Goal: Transaction & Acquisition: Purchase product/service

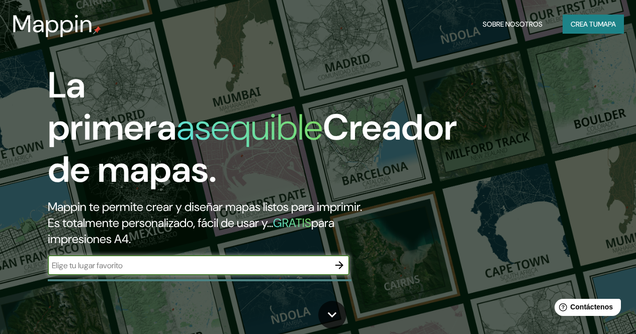
click at [195, 272] on input "text" at bounding box center [189, 266] width 282 height 12
click at [338, 270] on icon "button" at bounding box center [339, 265] width 8 height 8
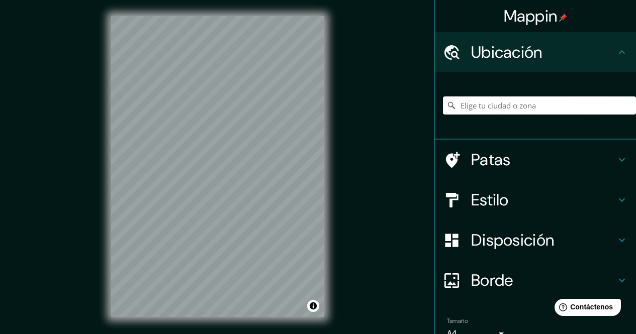
click at [496, 101] on input "Elige tu ciudad o zona" at bounding box center [539, 106] width 193 height 18
paste input "[STREET_ADDRESS]. [PERSON_NAME]"
click at [564, 96] on div "[GEOGRAPHIC_DATA], [GEOGRAPHIC_DATA], [GEOGRAPHIC_DATA]" at bounding box center [539, 105] width 193 height 50
click at [564, 103] on input "[GEOGRAPHIC_DATA], [GEOGRAPHIC_DATA], [GEOGRAPHIC_DATA]" at bounding box center [539, 106] width 193 height 18
click at [205, 102] on div "Mappin Ubicación [GEOGRAPHIC_DATA], [GEOGRAPHIC_DATA], [GEOGRAPHIC_DATA] [GEOGR…" at bounding box center [318, 174] width 636 height 349
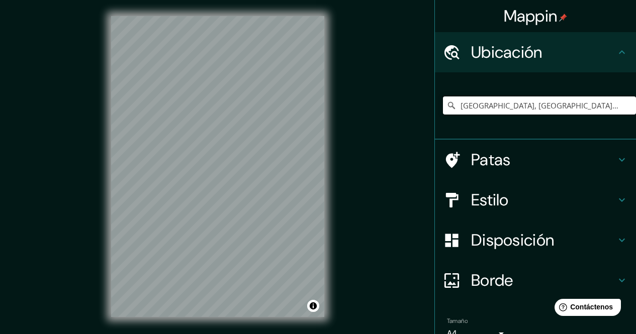
paste input "[STREET_ADDRESS]. [PERSON_NAME]"
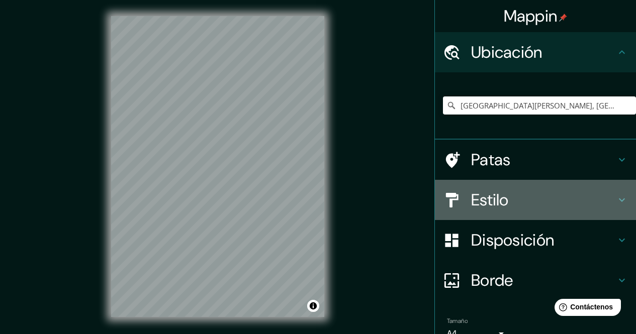
click at [490, 201] on font "Estilo" at bounding box center [490, 200] width 38 height 21
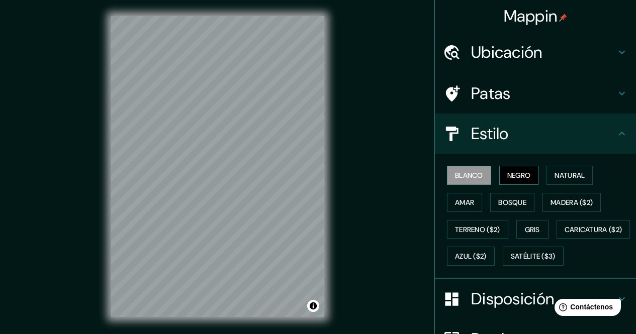
click at [507, 180] on font "Negro" at bounding box center [519, 175] width 24 height 9
click at [537, 177] on div "Blanco Negro Natural Amar Bosque Madera ($2) Terreno ($2) Gris Caricatura ($2) …" at bounding box center [539, 216] width 193 height 108
click at [547, 175] on button "Natural" at bounding box center [570, 175] width 46 height 19
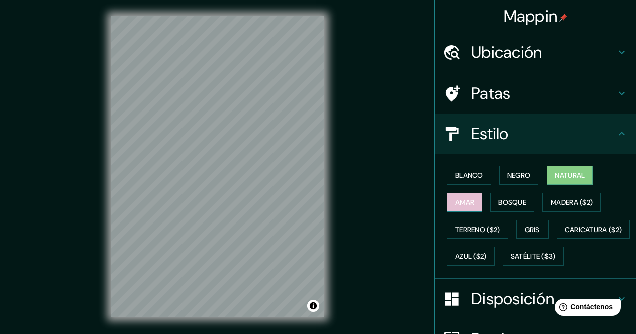
click at [465, 198] on font "Amar" at bounding box center [464, 202] width 19 height 9
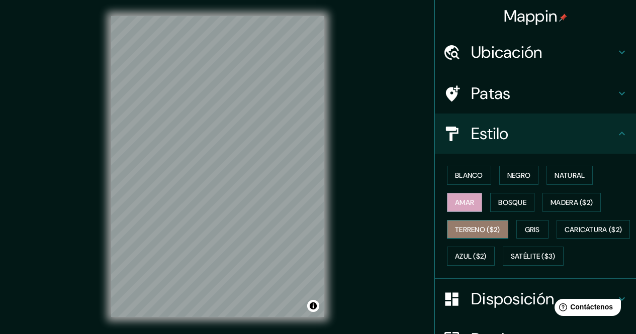
click at [484, 227] on font "Terreno ($2)" at bounding box center [477, 229] width 45 height 9
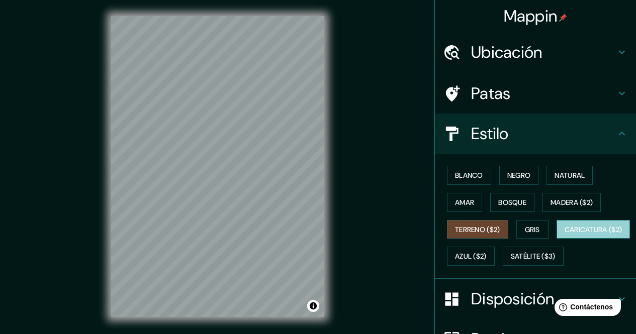
click at [565, 236] on font "Caricatura ($2)" at bounding box center [594, 229] width 58 height 13
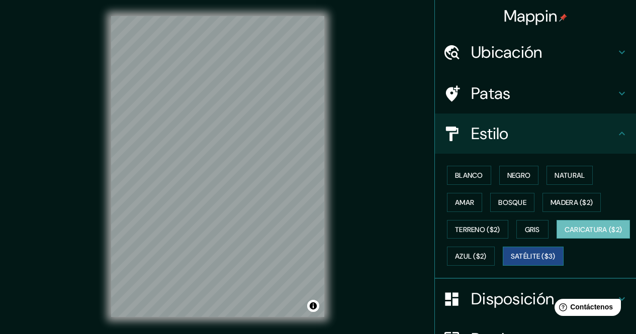
click at [511, 261] on font "Satélite ($3)" at bounding box center [533, 256] width 45 height 9
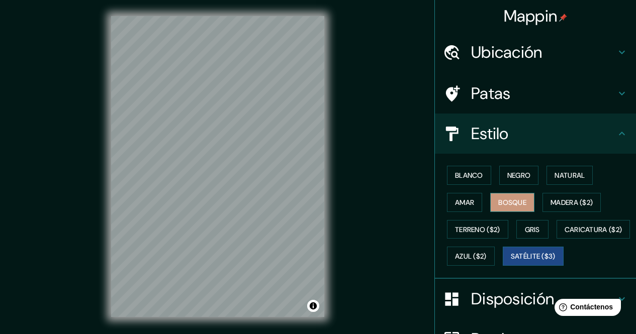
click at [509, 205] on font "Bosque" at bounding box center [512, 202] width 28 height 9
click at [511, 261] on font "Satélite ($3)" at bounding box center [533, 256] width 45 height 9
click at [539, 53] on h4 "Ubicación" at bounding box center [543, 52] width 145 height 20
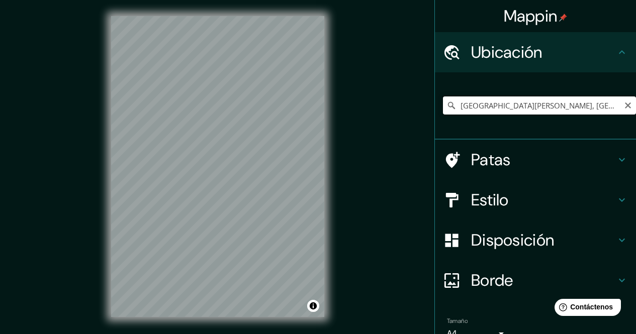
click at [548, 102] on input "[GEOGRAPHIC_DATA][PERSON_NAME], [GEOGRAPHIC_DATA][PERSON_NAME], [GEOGRAPHIC_DAT…" at bounding box center [539, 106] width 193 height 18
click at [551, 110] on input "Calle Museo Nacional De Antropología, [GEOGRAPHIC_DATA], [GEOGRAPHIC_DATA], [GE…" at bounding box center [539, 106] width 193 height 18
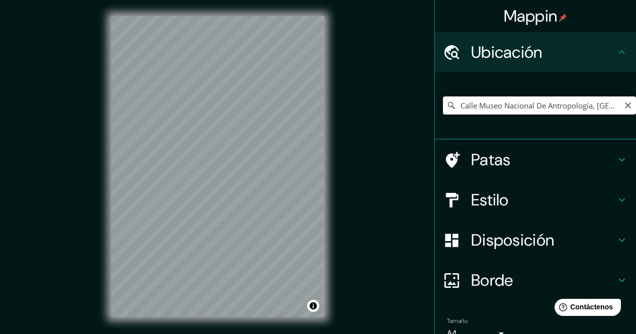
click at [551, 110] on input "Calle Museo Nacional De Antropología, [GEOGRAPHIC_DATA], [GEOGRAPHIC_DATA], [GE…" at bounding box center [539, 106] width 193 height 18
click at [480, 113] on input "Localita' [GEOGRAPHIC_DATA], 28885 [GEOGRAPHIC_DATA] provincia de [GEOGRAPHIC_D…" at bounding box center [539, 106] width 193 height 18
click at [480, 112] on input "Localita' [GEOGRAPHIC_DATA], 28885 [GEOGRAPHIC_DATA] provincia de [GEOGRAPHIC_D…" at bounding box center [539, 106] width 193 height 18
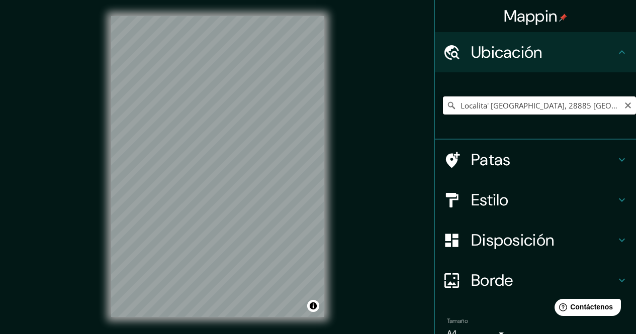
drag, startPoint x: 480, startPoint y: 112, endPoint x: 477, endPoint y: 117, distance: 6.3
click at [477, 117] on div "Localita' [GEOGRAPHIC_DATA], 28885 [GEOGRAPHIC_DATA] provincia de [GEOGRAPHIC_D…" at bounding box center [539, 105] width 193 height 50
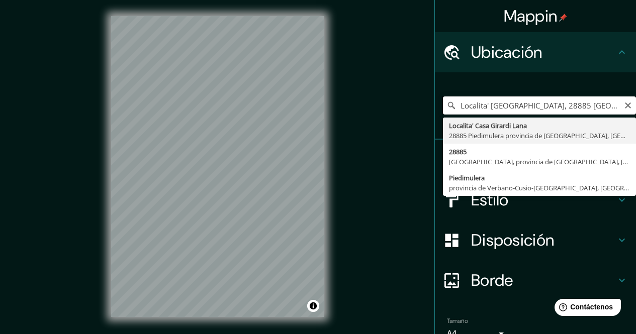
paste input "[GEOGRAPHIC_DATA]"
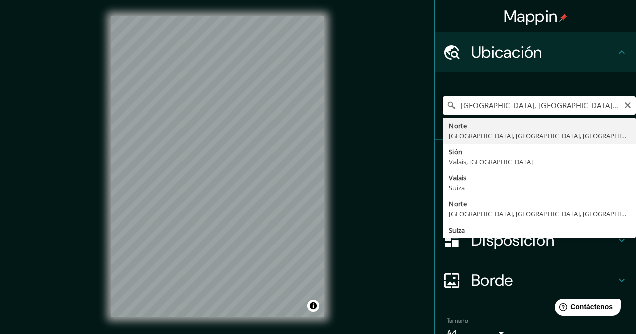
click at [503, 112] on input "[GEOGRAPHIC_DATA], [GEOGRAPHIC_DATA], [GEOGRAPHIC_DATA], [GEOGRAPHIC_DATA]" at bounding box center [539, 106] width 193 height 18
paste input "BY RESERVATION ONLY, [GEOGRAPHIC_DATA]. [PERSON_NAME][STREET_ADDRESS][DATE][PER…"
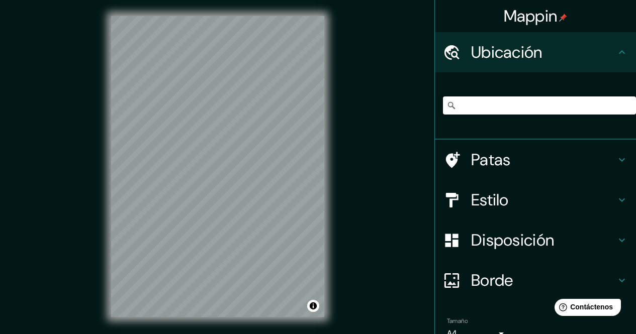
drag, startPoint x: 507, startPoint y: 108, endPoint x: 491, endPoint y: 104, distance: 16.1
click at [491, 104] on input "BY RESERVATION ONLY, [GEOGRAPHIC_DATA]. [PERSON_NAME][STREET_ADDRESS][DATE][PER…" at bounding box center [539, 106] width 193 height 18
drag, startPoint x: 472, startPoint y: 105, endPoint x: 56, endPoint y: 179, distance: 422.3
click at [56, 179] on div "Mappin Ubicación BY RESERVATION ONLY, [GEOGRAPHIC_DATA]. [PERSON_NAME][STREET_A…" at bounding box center [318, 174] width 636 height 349
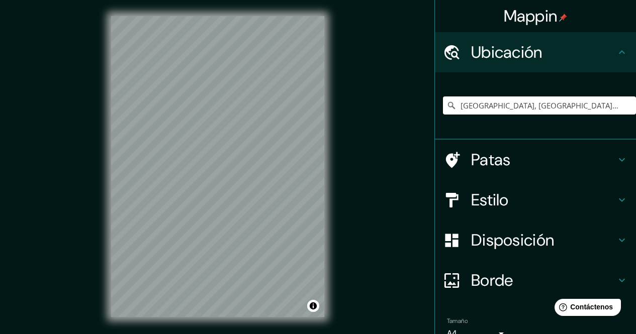
type input "[GEOGRAPHIC_DATA], [GEOGRAPHIC_DATA], [GEOGRAPHIC_DATA]"
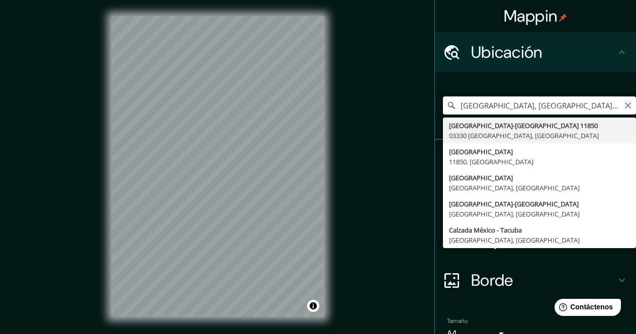
click at [624, 108] on icon "Claro" at bounding box center [628, 106] width 8 height 8
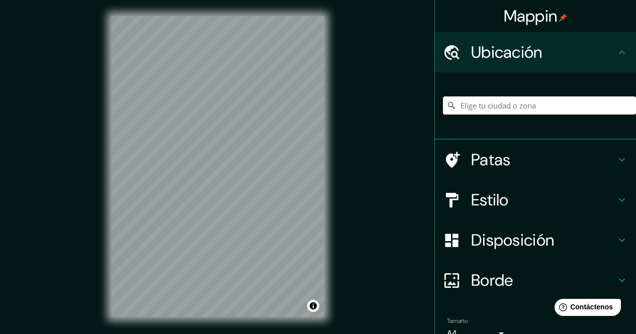
click at [458, 160] on div at bounding box center [457, 160] width 28 height 18
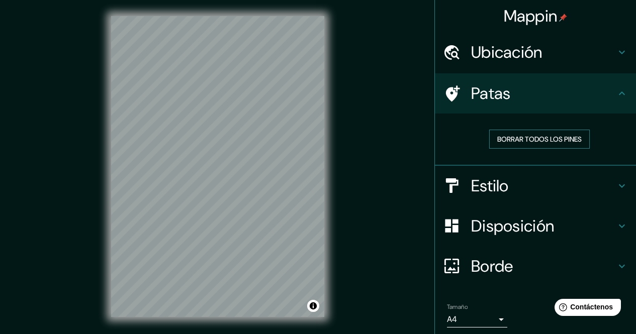
click at [518, 142] on font "Borrar todos los pines" at bounding box center [539, 139] width 84 height 9
click at [532, 143] on font "Borrar todos los pines" at bounding box center [539, 139] width 84 height 9
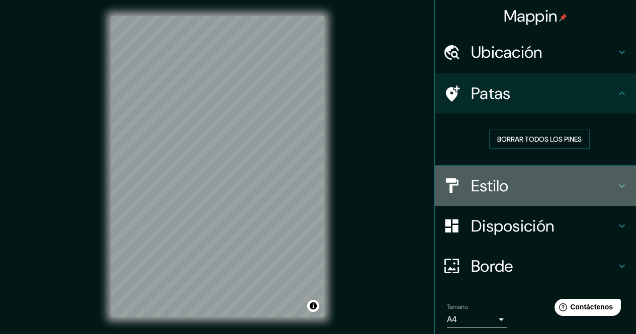
click at [474, 183] on font "Estilo" at bounding box center [490, 185] width 38 height 21
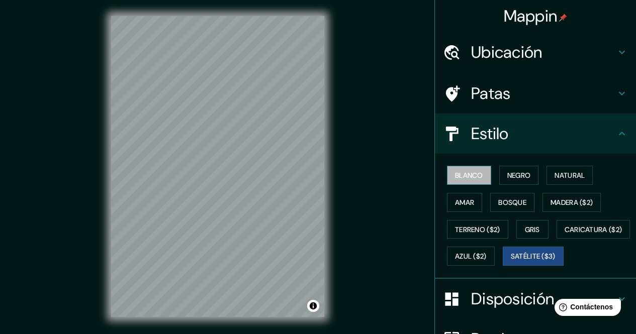
click at [465, 178] on font "Blanco" at bounding box center [469, 175] width 28 height 9
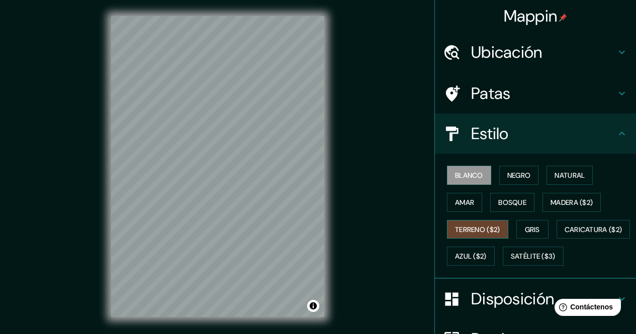
click at [474, 226] on font "Terreno ($2)" at bounding box center [477, 229] width 45 height 9
click at [531, 228] on font "Gris" at bounding box center [532, 229] width 15 height 9
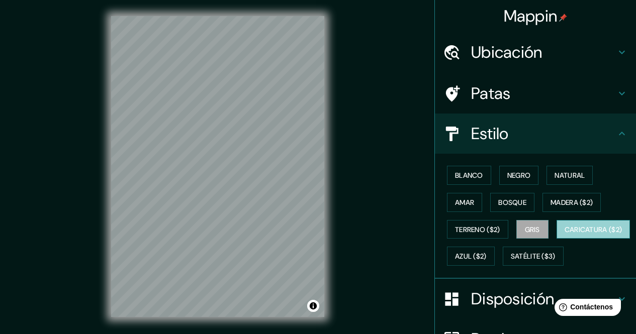
click at [565, 234] on font "Caricatura ($2)" at bounding box center [594, 229] width 58 height 9
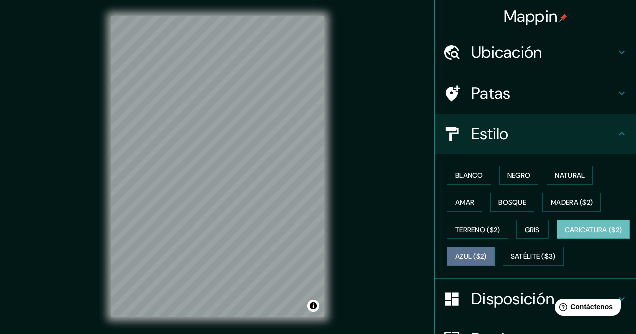
click at [487, 253] on font "Azul ($2)" at bounding box center [471, 256] width 32 height 9
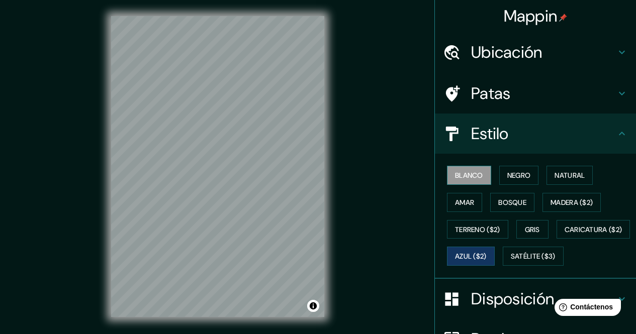
click at [464, 175] on font "Blanco" at bounding box center [469, 175] width 28 height 9
click at [507, 173] on font "Negro" at bounding box center [519, 175] width 24 height 9
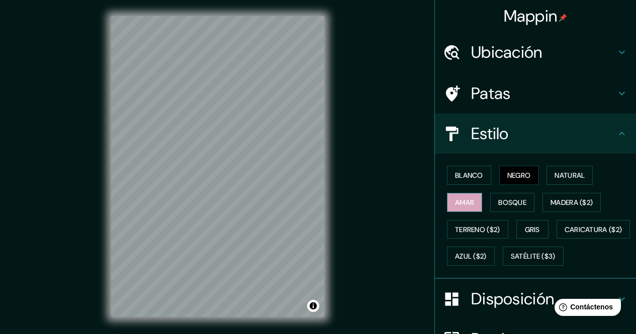
click at [462, 204] on font "Amar" at bounding box center [464, 202] width 19 height 9
click at [511, 261] on font "Satélite ($3)" at bounding box center [533, 256] width 45 height 9
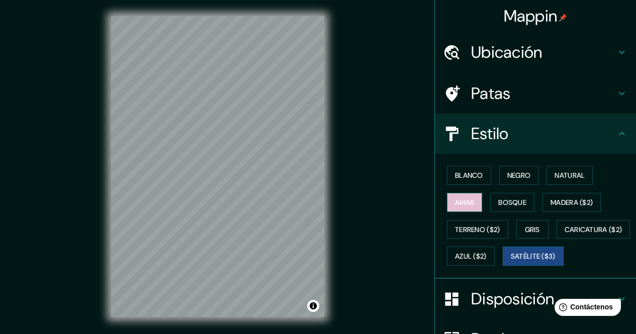
click at [455, 200] on font "Amar" at bounding box center [464, 202] width 19 height 9
click at [492, 100] on font "Patas" at bounding box center [491, 93] width 40 height 21
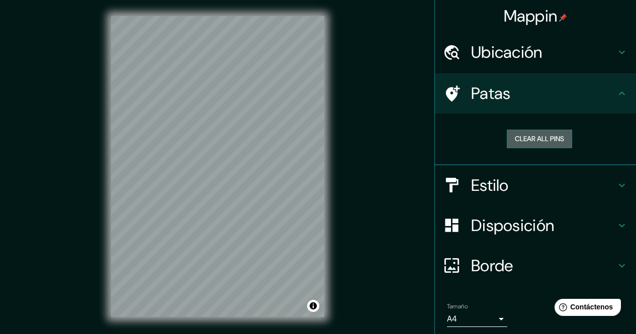
click at [522, 138] on button "Clear all pins" at bounding box center [539, 139] width 65 height 19
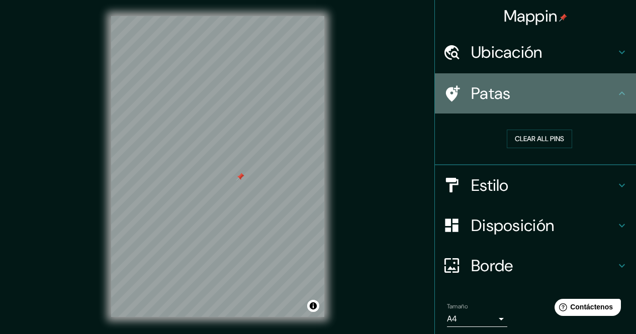
click at [496, 91] on font "Patas" at bounding box center [491, 93] width 40 height 21
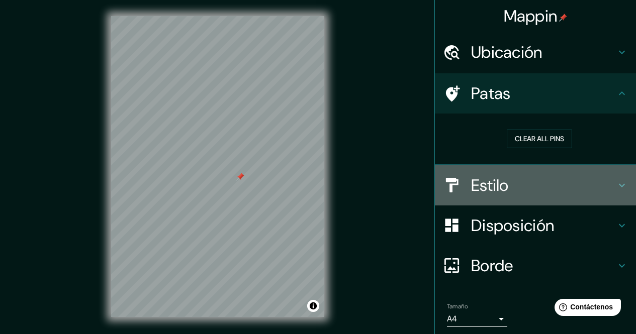
drag, startPoint x: 507, startPoint y: 182, endPoint x: 504, endPoint y: 187, distance: 5.9
click at [504, 187] on h4 "Estilo" at bounding box center [543, 185] width 145 height 20
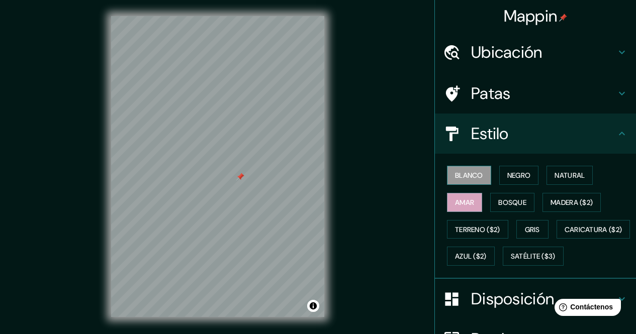
click at [468, 179] on font "Blanco" at bounding box center [469, 175] width 28 height 9
click at [500, 171] on button "Negro" at bounding box center [519, 175] width 40 height 19
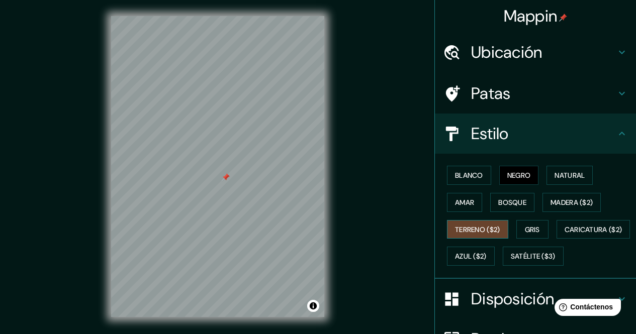
click at [468, 227] on font "Terreno ($2)" at bounding box center [477, 229] width 45 height 9
click at [490, 198] on button "Bosque" at bounding box center [512, 202] width 44 height 19
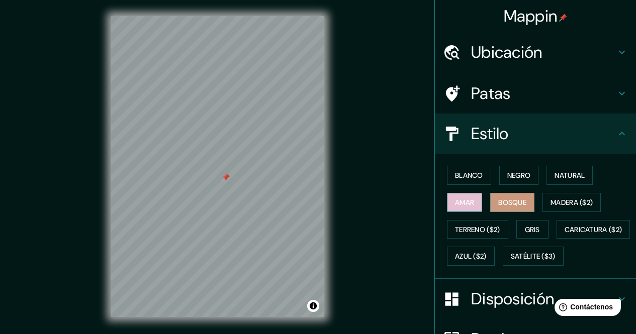
click at [455, 204] on font "Amar" at bounding box center [464, 202] width 19 height 9
click at [498, 199] on font "Bosque" at bounding box center [512, 202] width 28 height 13
click at [455, 204] on font "Amar" at bounding box center [464, 202] width 19 height 9
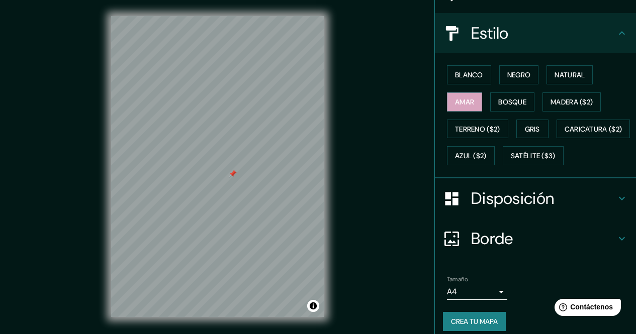
click at [527, 209] on font "Disposición" at bounding box center [512, 198] width 83 height 21
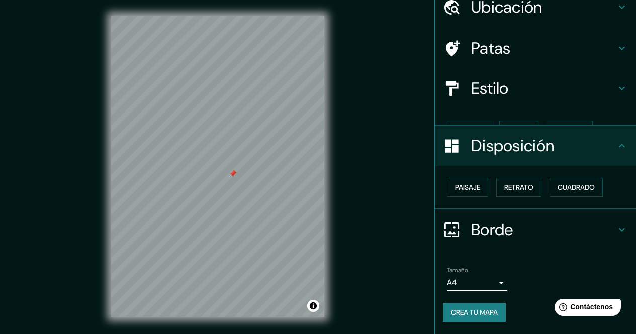
scroll to position [28, 0]
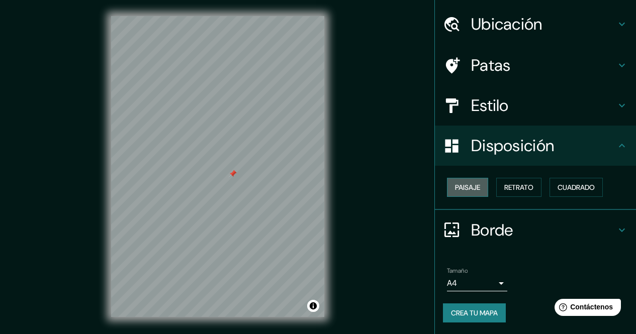
click at [465, 190] on font "Paisaje" at bounding box center [467, 187] width 25 height 9
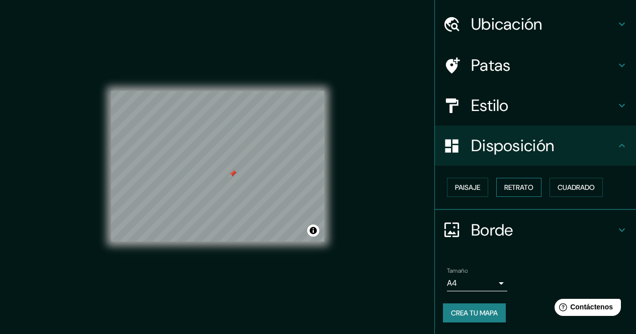
click at [504, 188] on font "Retrato" at bounding box center [518, 187] width 29 height 9
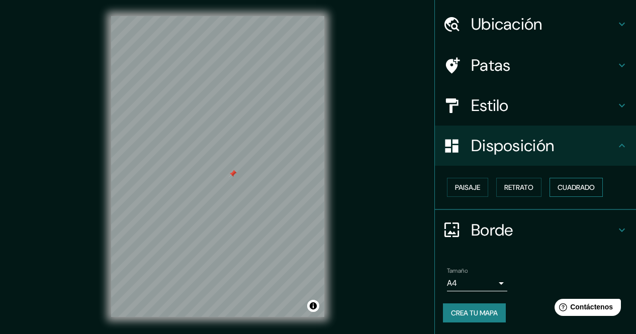
click at [564, 188] on font "Cuadrado" at bounding box center [576, 187] width 37 height 9
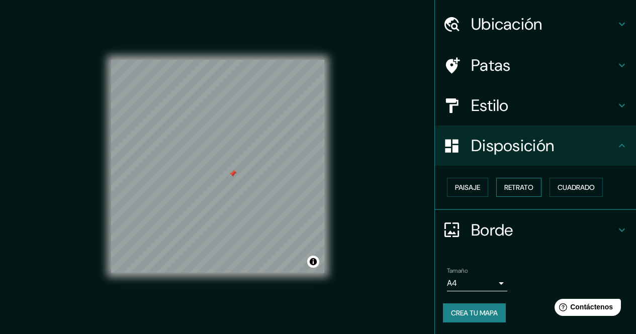
click at [524, 190] on font "Retrato" at bounding box center [518, 187] width 29 height 9
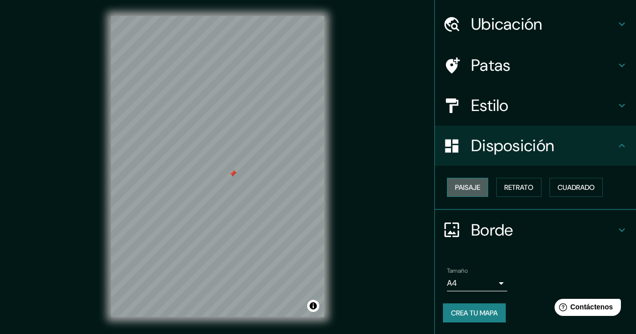
click at [473, 192] on font "Paisaje" at bounding box center [467, 187] width 25 height 9
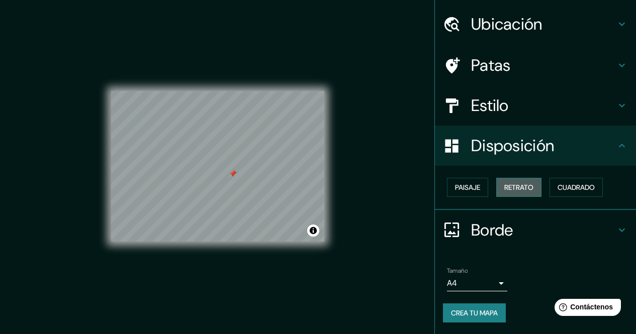
click at [504, 192] on font "Retrato" at bounding box center [518, 187] width 29 height 9
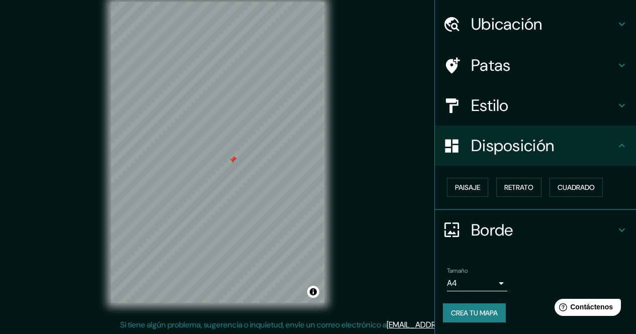
scroll to position [15, 0]
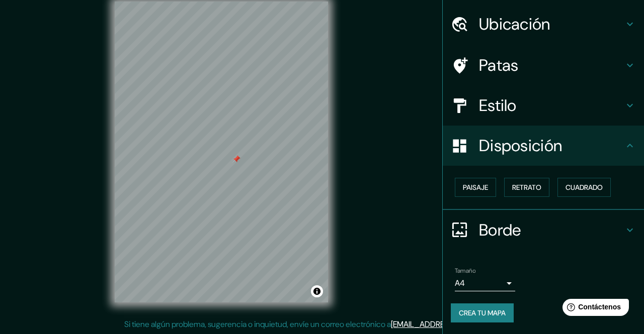
click at [485, 285] on body "Mappin Ubicación [GEOGRAPHIC_DATA]-[GEOGRAPHIC_DATA] [GEOGRAPHIC_DATA], [GEOGRA…" at bounding box center [322, 152] width 644 height 334
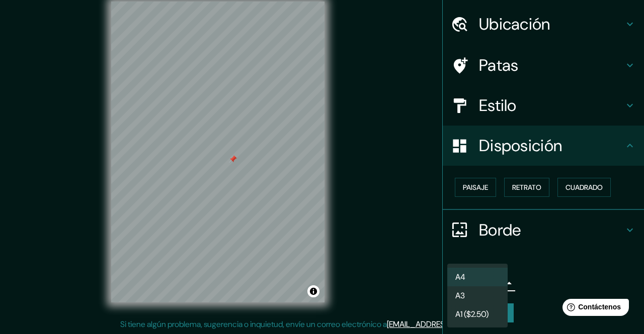
click at [531, 274] on div at bounding box center [322, 167] width 644 height 334
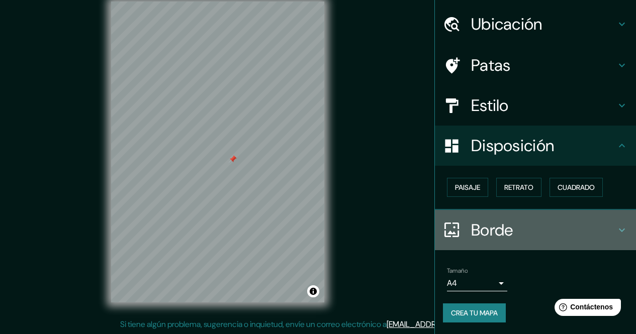
click at [543, 230] on h4 "Borde" at bounding box center [543, 230] width 145 height 20
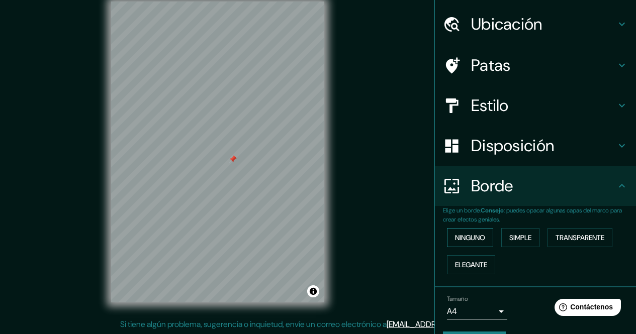
click at [467, 236] on font "Ninguno" at bounding box center [470, 237] width 30 height 9
click at [522, 233] on font "Simple" at bounding box center [520, 237] width 22 height 9
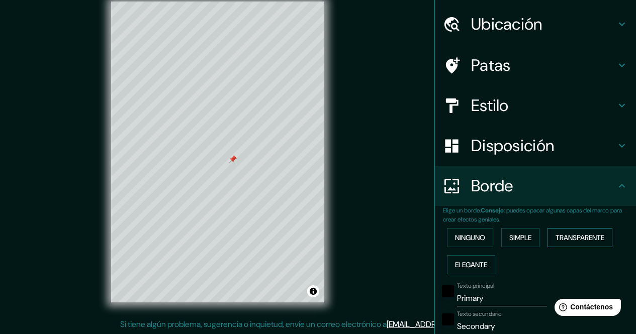
click at [573, 235] on font "Transparente" at bounding box center [580, 237] width 49 height 9
click at [471, 263] on font "Elegante" at bounding box center [471, 264] width 32 height 9
click at [470, 233] on font "Ninguno" at bounding box center [470, 237] width 30 height 9
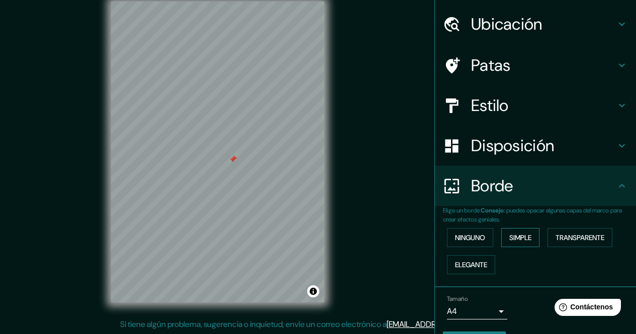
click at [519, 233] on font "Simple" at bounding box center [520, 237] width 22 height 9
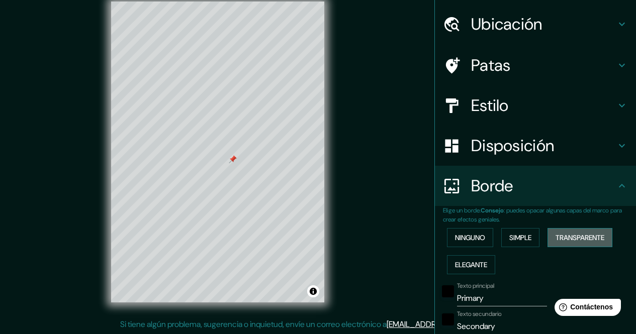
click at [569, 229] on button "Transparente" at bounding box center [580, 237] width 65 height 19
click at [464, 256] on button "Elegante" at bounding box center [471, 264] width 48 height 19
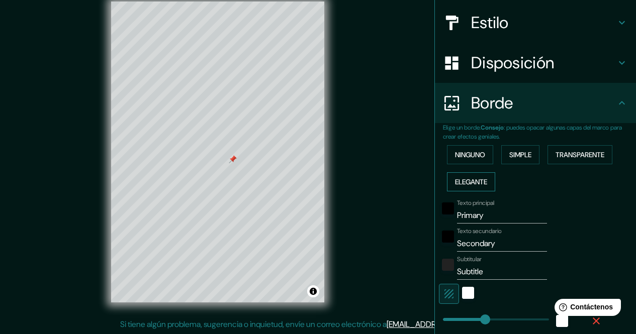
scroll to position [129, 0]
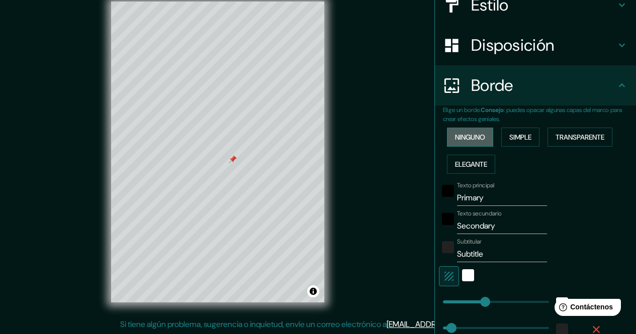
click at [467, 142] on font "Ninguno" at bounding box center [470, 137] width 30 height 9
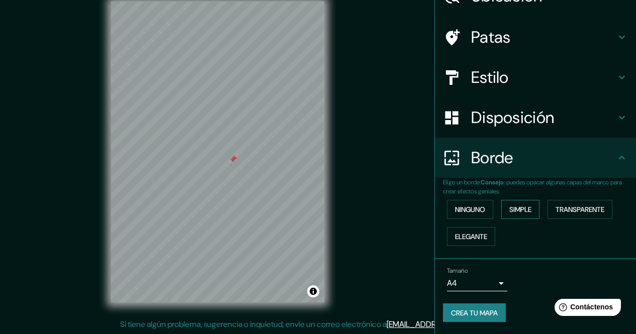
click at [516, 209] on font "Simple" at bounding box center [520, 209] width 22 height 9
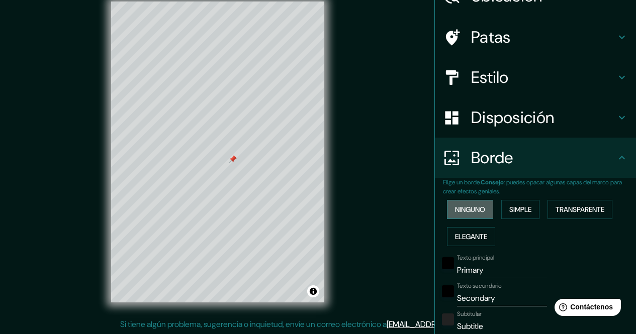
click at [458, 215] on font "Ninguno" at bounding box center [470, 209] width 30 height 13
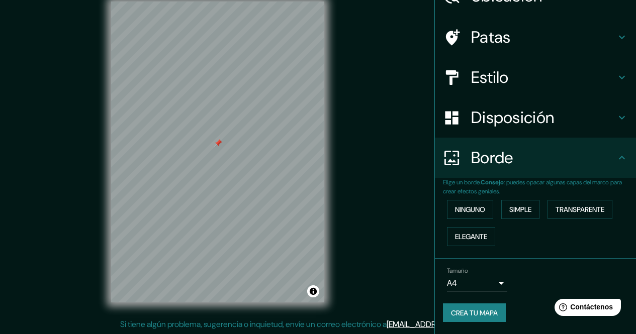
click at [509, 124] on font "Disposición" at bounding box center [512, 117] width 83 height 21
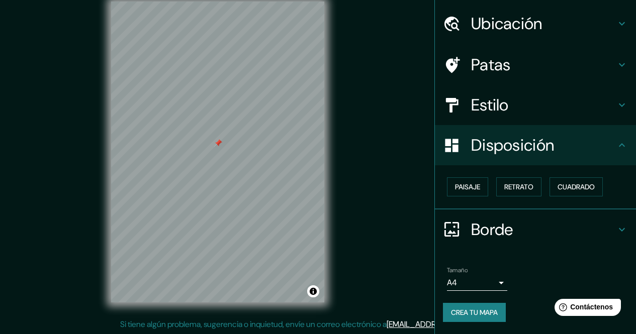
scroll to position [28, 0]
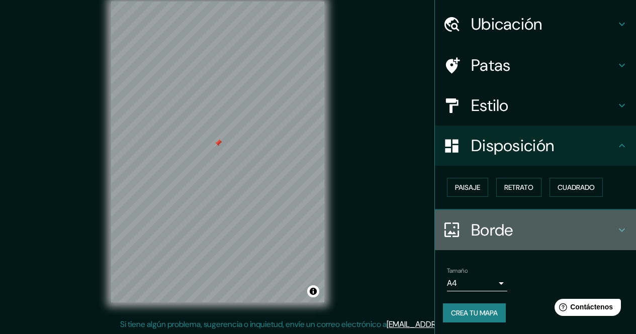
click at [471, 232] on font "Borde" at bounding box center [492, 230] width 42 height 21
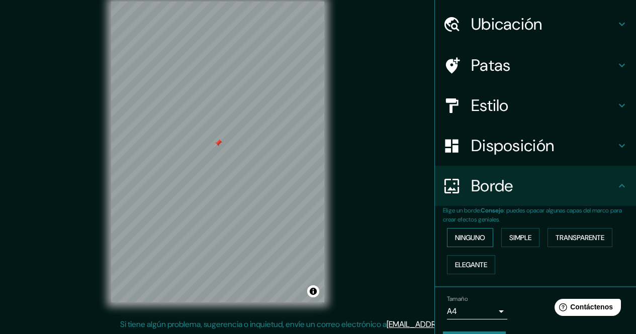
click at [472, 241] on font "Ninguno" at bounding box center [470, 237] width 30 height 9
click at [509, 240] on font "Simple" at bounding box center [520, 237] width 22 height 9
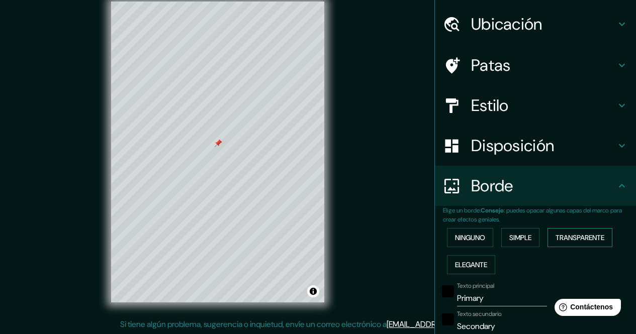
click at [556, 235] on font "Transparente" at bounding box center [580, 237] width 49 height 9
click at [467, 264] on font "Elegante" at bounding box center [471, 264] width 32 height 9
click at [574, 234] on font "Transparente" at bounding box center [580, 237] width 49 height 9
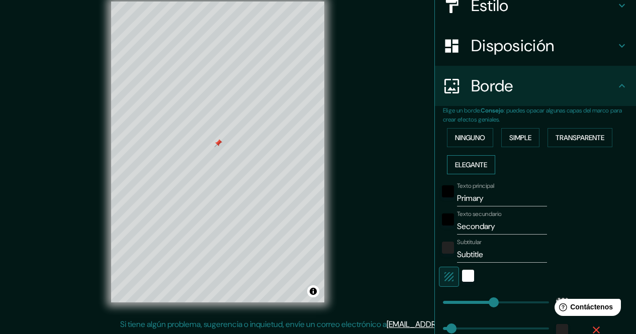
scroll to position [129, 0]
click at [485, 204] on input "Primary" at bounding box center [502, 198] width 90 height 16
drag, startPoint x: 486, startPoint y: 201, endPoint x: 381, endPoint y: 193, distance: 105.4
click at [381, 193] on div "Mappin Ubicación [GEOGRAPHIC_DATA], [GEOGRAPHIC_DATA] [GEOGRAPHIC_DATA], [GEOGR…" at bounding box center [318, 159] width 636 height 349
type input "C"
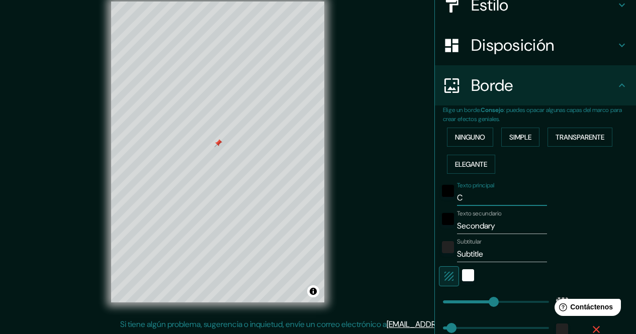
type input "204"
type input "34"
type input "Ca"
type input "204"
type input "34"
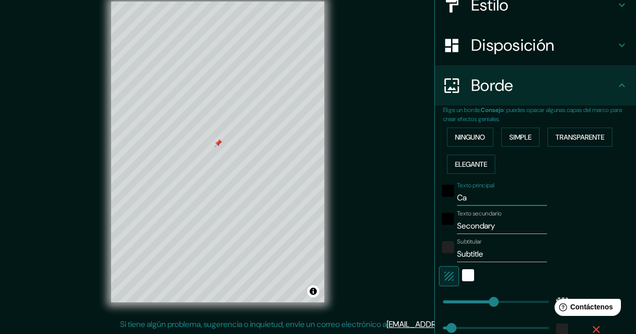
type input "Cas"
type input "204"
type input "34"
type input "Casa"
type input "204"
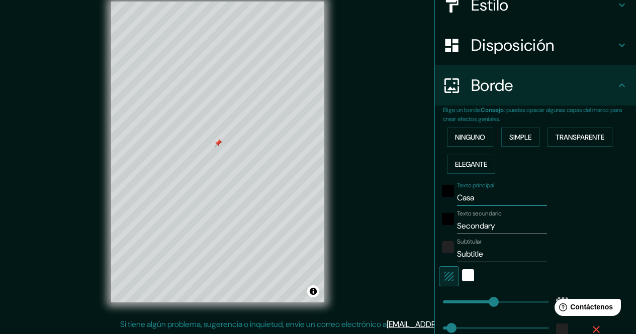
type input "34"
type input "Casa"
type input "204"
type input "34"
type input "Casa g"
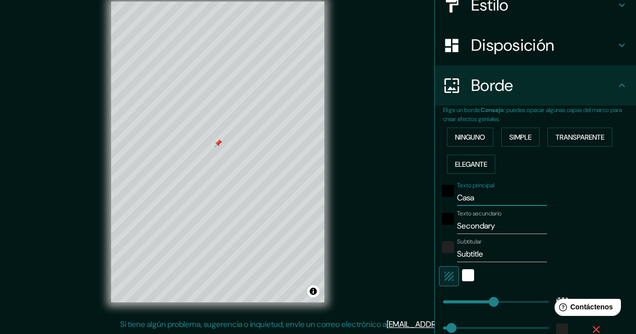
type input "204"
type input "34"
type input "Casa gi"
type input "204"
type input "34"
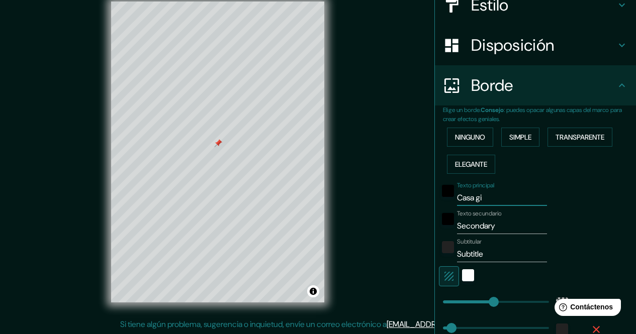
type input "Casa gir"
type input "204"
type input "34"
type input "Casa giral"
type input "204"
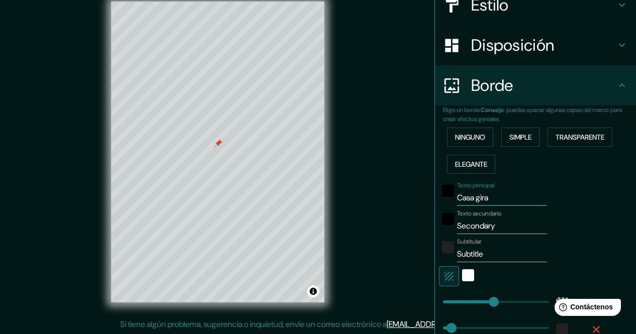
type input "34"
type input "Casa gira"
type input "204"
type input "34"
type input "Casa gir"
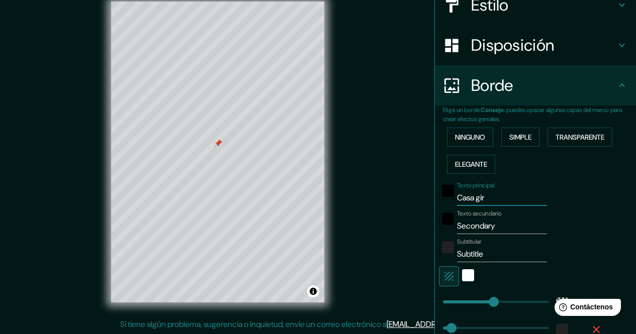
type input "204"
type input "34"
type input "Casa gi"
type input "204"
type input "34"
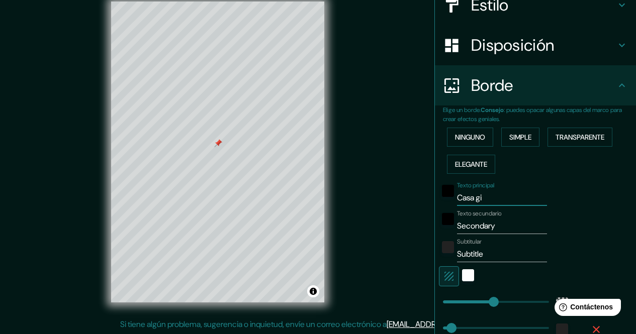
type input "Casa g"
type input "204"
type input "34"
type input "Casa"
type input "204"
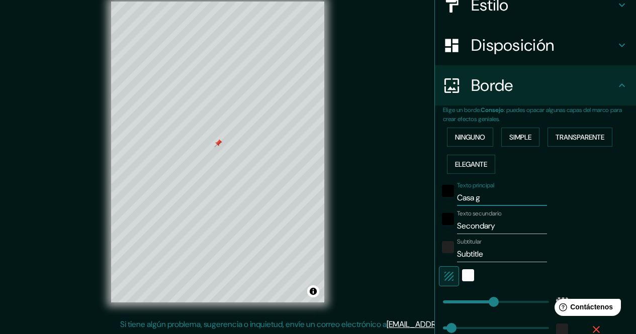
type input "34"
type input "Casa GI"
type input "204"
type input "34"
type input "Casa GIR"
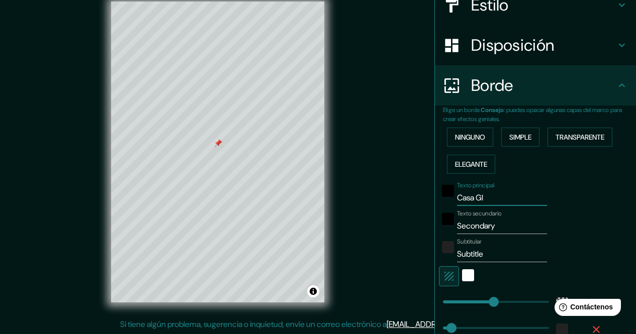
type input "204"
type input "34"
type input "Casa GIRA"
type input "204"
type input "34"
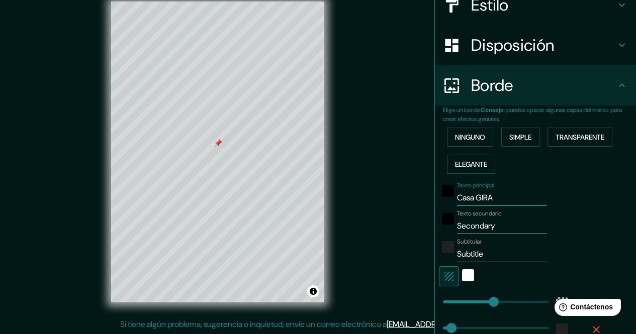
type input "Casa GIR"
type input "204"
type input "34"
type input "Casa GI"
type input "204"
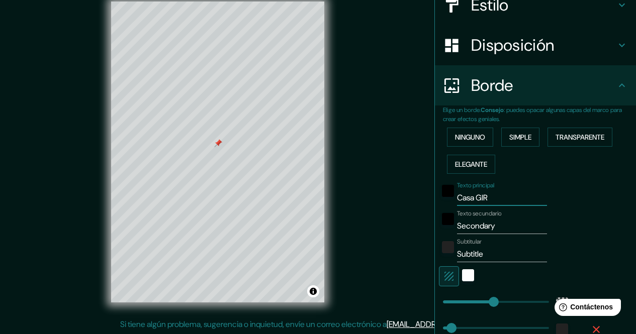
type input "34"
type input "Casa G"
type input "204"
type input "34"
type input "Casa Gi"
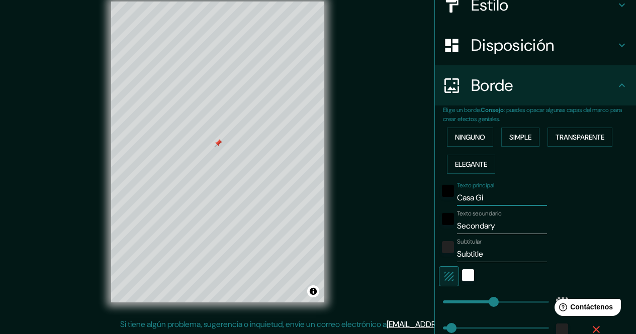
type input "204"
type input "34"
type input "Casa Gir"
type input "204"
type input "34"
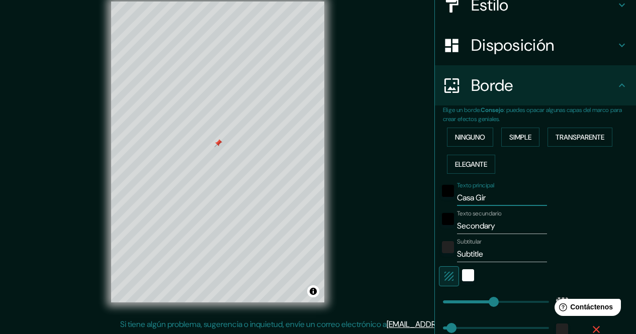
type input "Casa Gira"
type input "204"
type input "34"
type input "Casa [PERSON_NAME]"
type input "204"
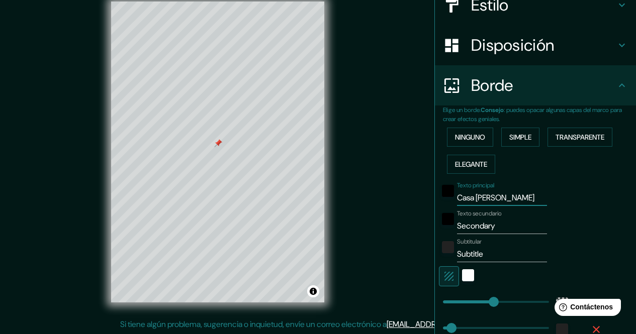
type input "34"
type input "Casa Giraldi"
type input "204"
type input "34"
type input "Casa Giraldi"
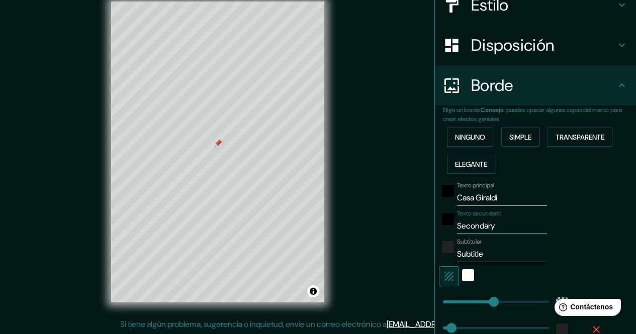
drag, startPoint x: 498, startPoint y: 228, endPoint x: 390, endPoint y: 221, distance: 108.4
click at [390, 221] on div "Mappin Ubicación [GEOGRAPHIC_DATA], [GEOGRAPHIC_DATA] [GEOGRAPHIC_DATA], [GEOGR…" at bounding box center [318, 159] width 636 height 349
type input "204"
type input "34"
type input "L"
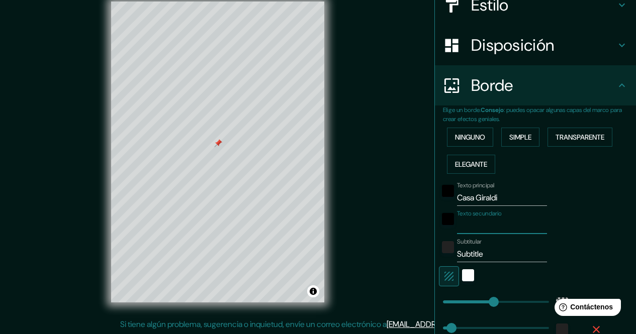
type input "204"
type input "34"
type input "Lu"
type input "204"
type input "34"
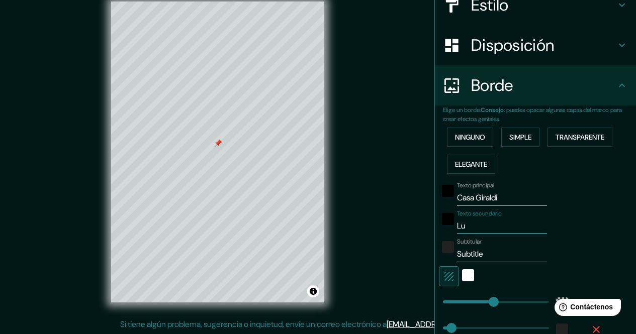
type input "Lui"
type input "204"
type input "34"
type input "[PERSON_NAME]"
type input "204"
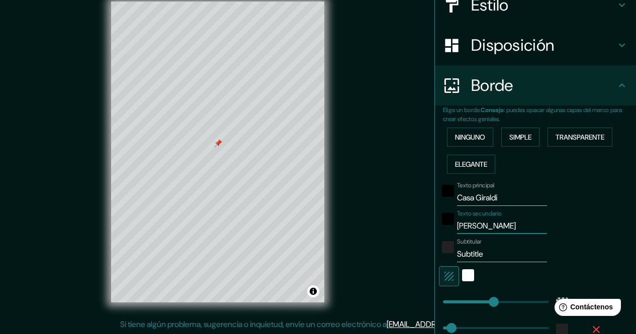
type input "34"
type input "[PERSON_NAME]"
type input "204"
type input "34"
type input "[PERSON_NAME]"
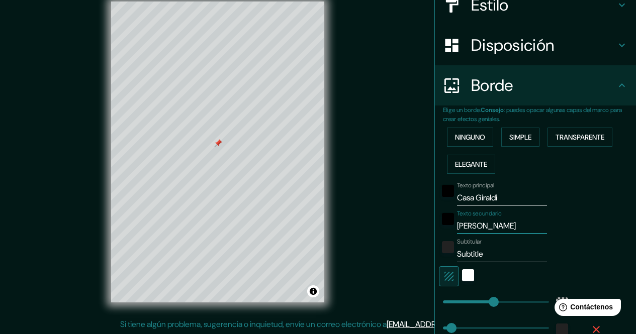
type input "204"
type input "34"
type input "[PERSON_NAME]"
type input "204"
type input "34"
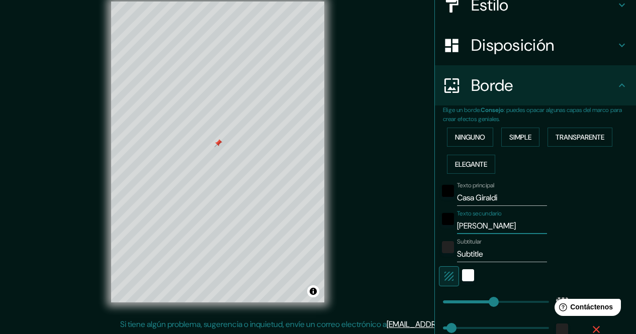
type input "[PERSON_NAME]"
type input "204"
type input "34"
type input "[PERSON_NAME]"
type input "204"
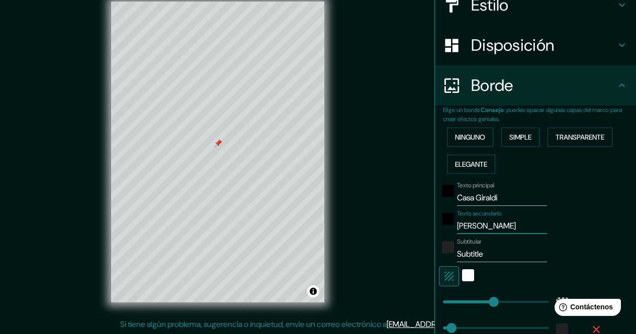
type input "34"
type input "[PERSON_NAME]"
type input "204"
type input "34"
type input "[PERSON_NAME]"
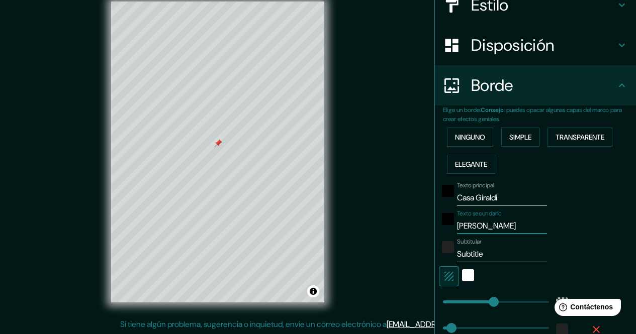
type input "204"
type input "34"
type input "[PERSON_NAME]"
type input "204"
type input "34"
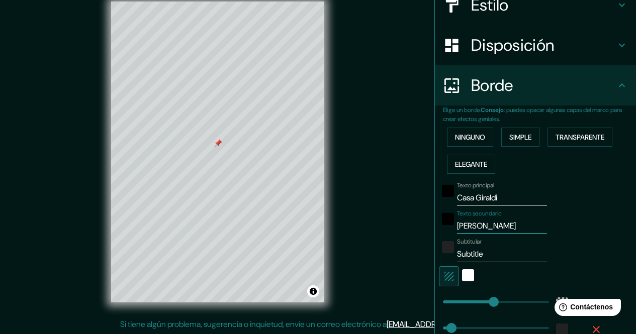
type input "[PERSON_NAME]"
type input "204"
type input "34"
type input "[PERSON_NAME]"
type input "204"
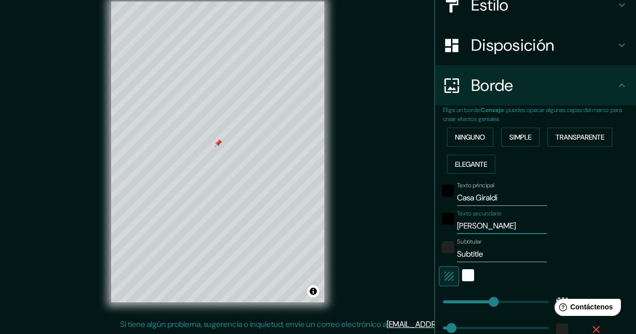
type input "34"
type input "[PERSON_NAME]"
type input "204"
type input "34"
type input "[PERSON_NAME]"
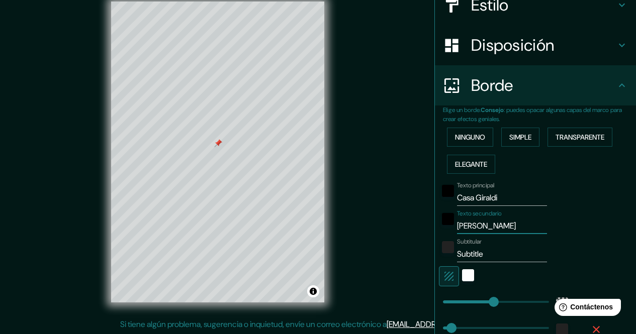
type input "204"
type input "34"
type input "[PERSON_NAME]"
type input "204"
type input "34"
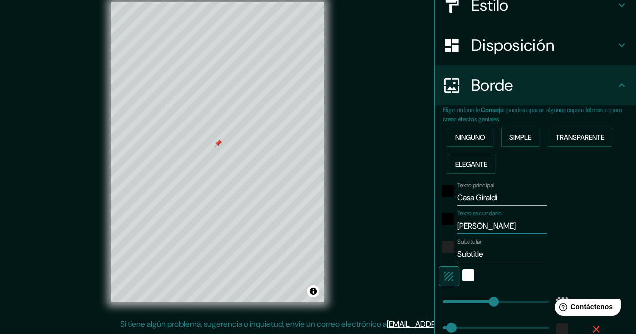
type input "[PERSON_NAME]"
type input "204"
type input "34"
type input "[PERSON_NAME]"
type input "204"
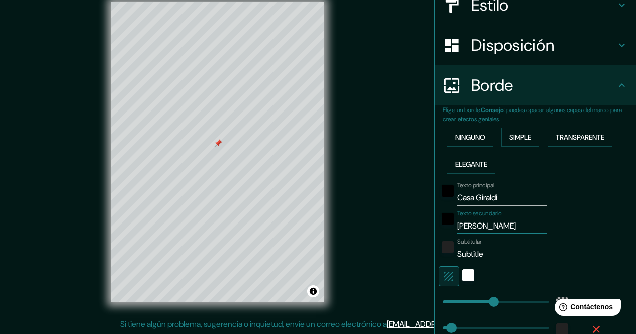
type input "34"
type input "[PERSON_NAME]"
type input "204"
type input "34"
type input "[PERSON_NAME]"
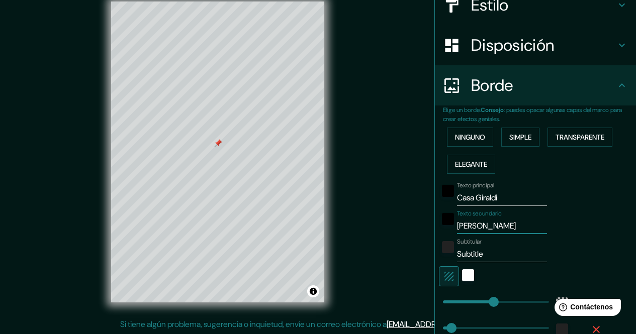
type input "204"
type input "34"
type input "[PERSON_NAME]"
type input "204"
type input "34"
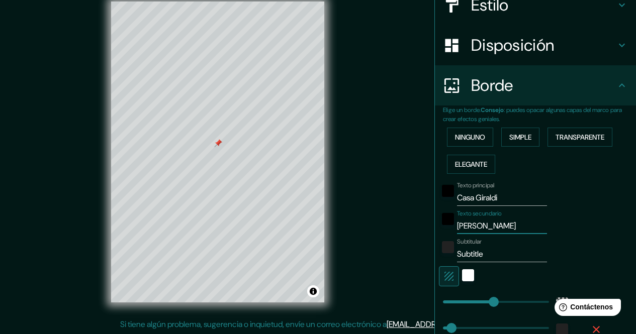
type input "[PERSON_NAME]"
type input "204"
type input "34"
type input "[PERSON_NAME]"
type input "204"
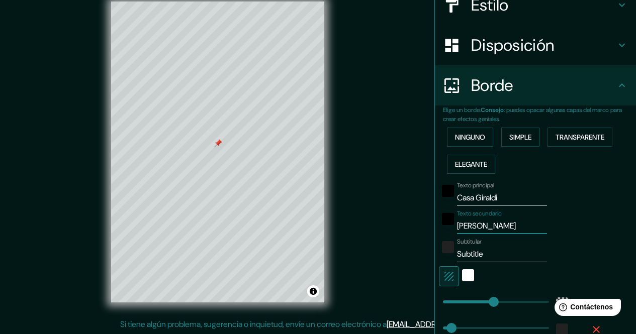
type input "34"
type input "[PERSON_NAME]"
type input "204"
type input "34"
type input "[PERSON_NAME]"
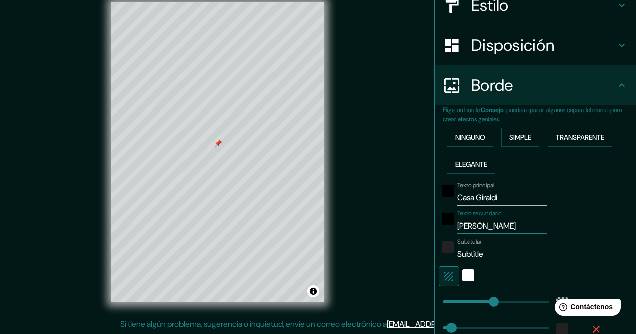
type input "204"
type input "34"
type input "[PERSON_NAME]"
type input "204"
type input "34"
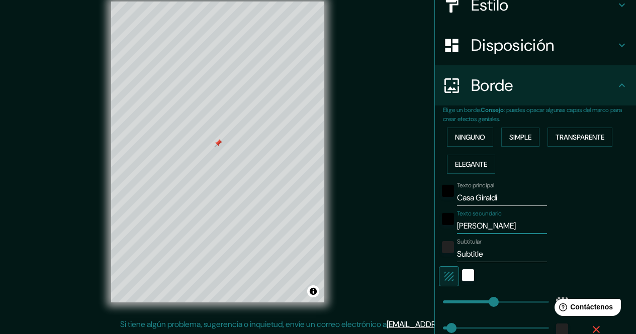
type input "[PERSON_NAME]"
type input "204"
type input "34"
type input "[PERSON_NAME]"
type input "204"
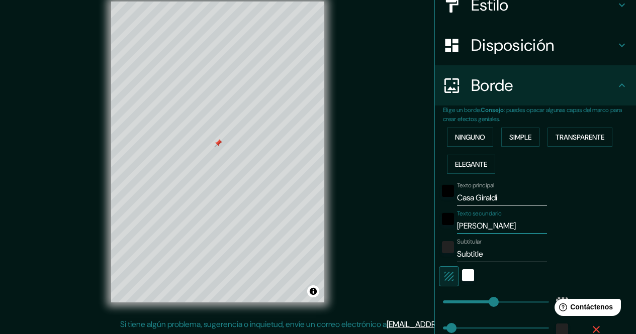
type input "34"
type input "[PERSON_NAME]"
type input "204"
type input "34"
type input "[PERSON_NAME]"
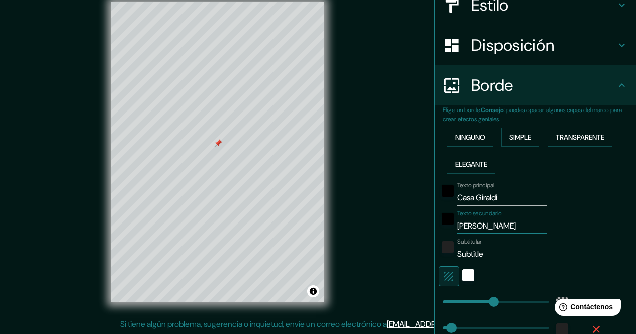
type input "204"
type input "34"
type input "[PERSON_NAME]"
type input "204"
type input "34"
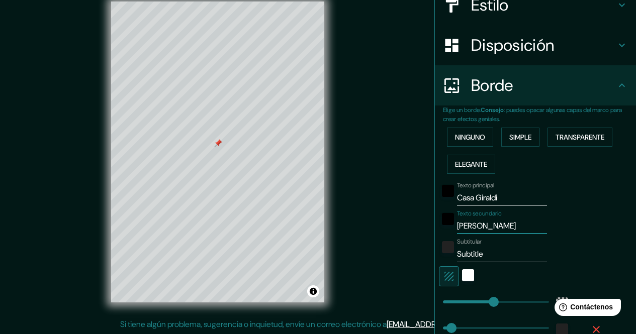
type input "[PERSON_NAME]"
type input "204"
type input "34"
type input "[PERSON_NAME]"
type input "204"
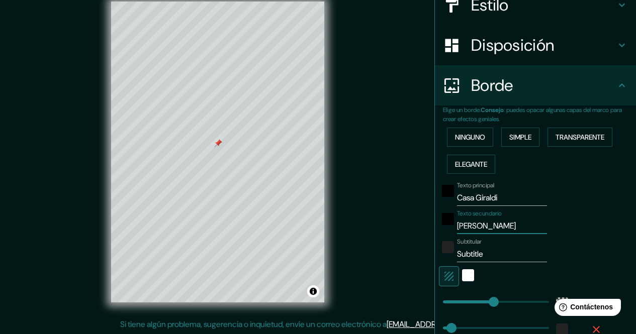
type input "34"
type input "[PERSON_NAME]"
type input "204"
type input "34"
type input "3"
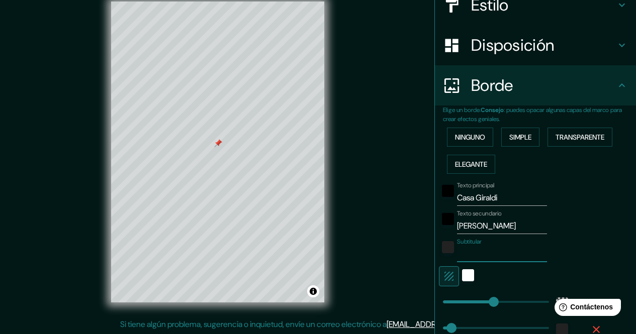
type input "204"
type input "34"
type input "204"
type input "34"
type input "·"
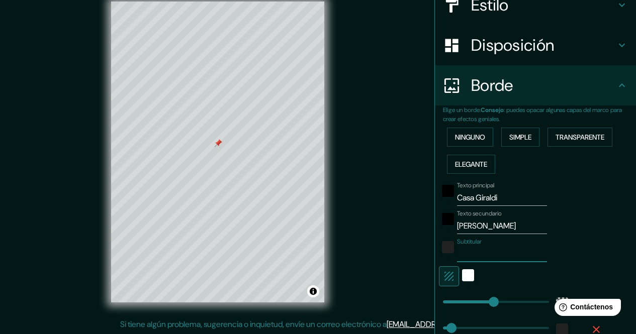
type input "204"
type input "34"
type input "·h"
type input "204"
click at [490, 256] on input "Subtitular" at bounding box center [502, 254] width 90 height 16
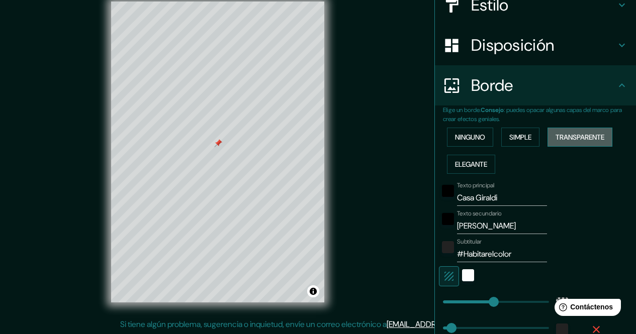
click at [557, 139] on font "Transparente" at bounding box center [580, 137] width 49 height 9
click at [518, 142] on font "Simple" at bounding box center [520, 137] width 22 height 13
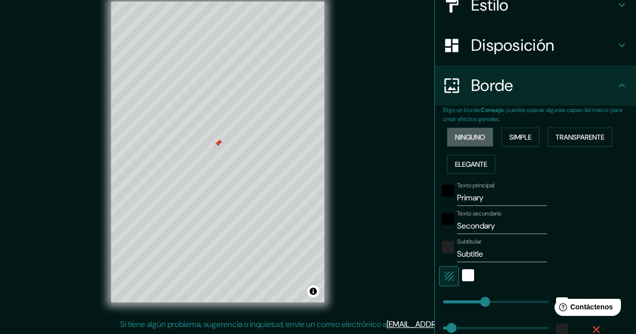
drag, startPoint x: 473, startPoint y: 137, endPoint x: 467, endPoint y: 138, distance: 6.1
click at [467, 138] on font "Ninguno" at bounding box center [470, 137] width 30 height 9
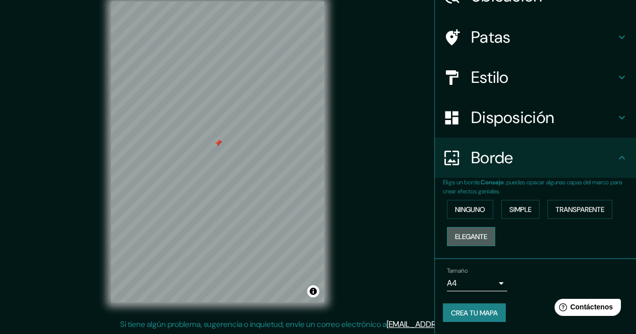
click at [477, 238] on font "Elegante" at bounding box center [471, 236] width 32 height 9
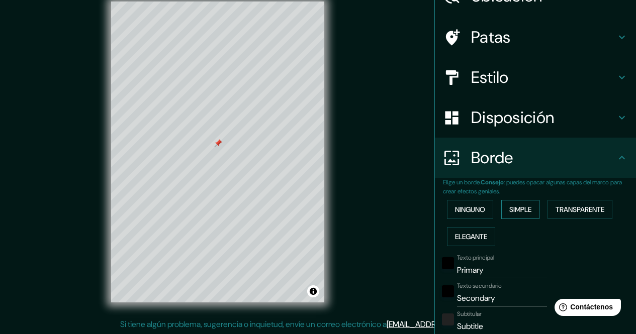
click at [501, 202] on button "Simple" at bounding box center [520, 209] width 38 height 19
click at [548, 210] on button "Transparente" at bounding box center [580, 209] width 65 height 19
click at [509, 211] on font "Simple" at bounding box center [520, 209] width 22 height 9
click at [556, 205] on font "Transparente" at bounding box center [580, 209] width 49 height 13
click at [478, 230] on button "Elegante" at bounding box center [471, 236] width 48 height 19
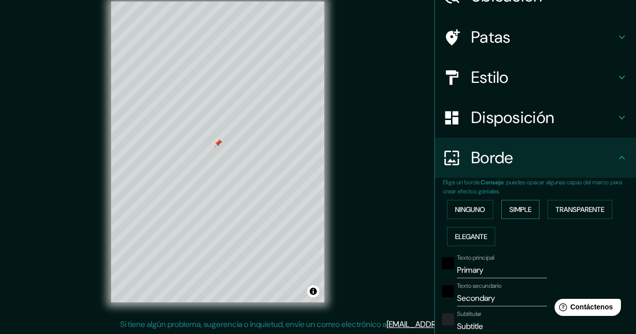
click at [512, 211] on font "Simple" at bounding box center [520, 209] width 22 height 9
click at [574, 214] on font "Transparente" at bounding box center [580, 209] width 49 height 9
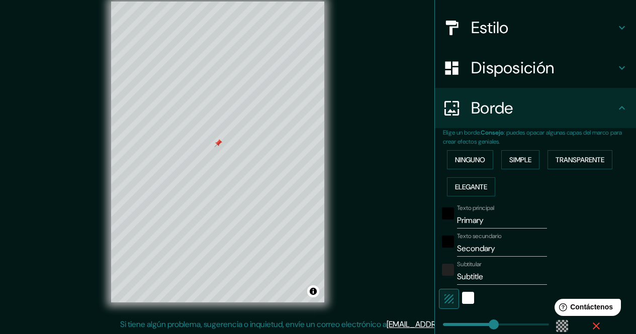
scroll to position [107, 0]
drag, startPoint x: 503, startPoint y: 221, endPoint x: 354, endPoint y: 225, distance: 148.9
click at [354, 225] on div "Mappin Ubicación [GEOGRAPHIC_DATA], [GEOGRAPHIC_DATA] [GEOGRAPHIC_DATA], [GEOGR…" at bounding box center [318, 159] width 636 height 349
click at [493, 271] on input "Subtitle" at bounding box center [502, 277] width 90 height 16
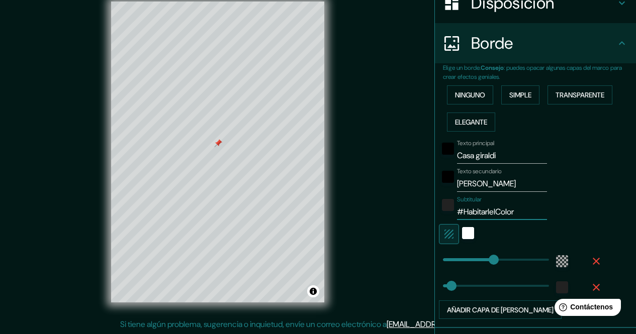
scroll to position [207, 0]
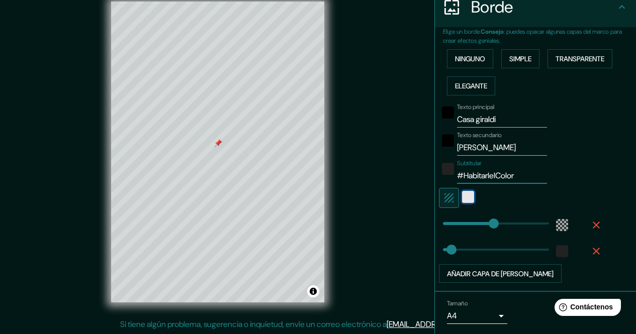
click at [462, 198] on div "blanco" at bounding box center [468, 197] width 12 height 12
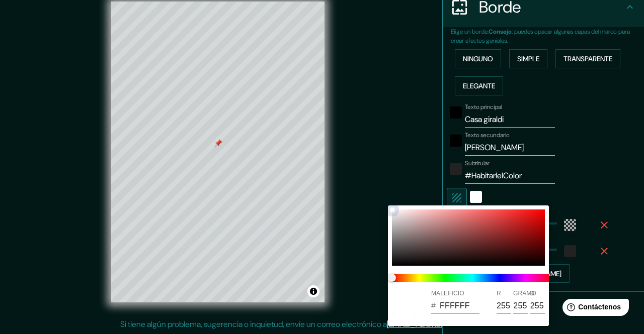
drag, startPoint x: 461, startPoint y: 248, endPoint x: 467, endPoint y: 244, distance: 8.0
click at [463, 247] on div at bounding box center [468, 238] width 153 height 56
drag, startPoint x: 482, startPoint y: 236, endPoint x: 428, endPoint y: 239, distance: 54.4
click at [428, 239] on div at bounding box center [468, 238] width 153 height 56
drag, startPoint x: 430, startPoint y: 242, endPoint x: 376, endPoint y: 294, distance: 74.7
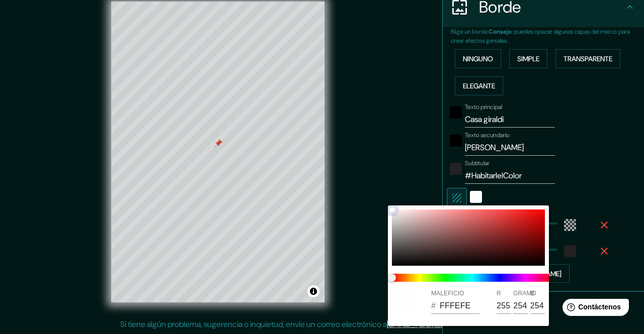
click at [376, 294] on div "MALEFICIO # FFFEFE R 255 GRAMO 254 B 254" at bounding box center [322, 167] width 644 height 334
click at [568, 197] on div at bounding box center [322, 167] width 644 height 334
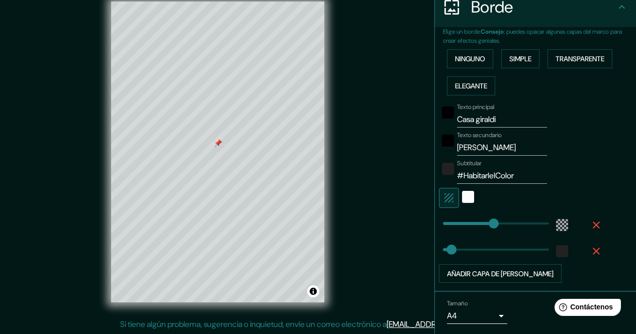
click at [446, 195] on icon "button" at bounding box center [449, 198] width 12 height 12
click at [445, 196] on icon "button" at bounding box center [449, 198] width 9 height 9
drag, startPoint x: 486, startPoint y: 225, endPoint x: 432, endPoint y: 240, distance: 55.3
drag, startPoint x: 431, startPoint y: 220, endPoint x: 357, endPoint y: 237, distance: 76.3
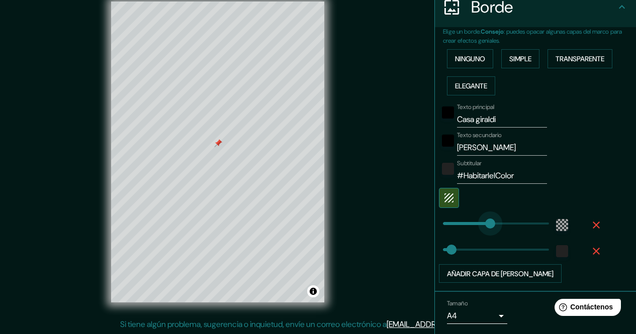
click at [357, 237] on div "Mappin Ubicación [GEOGRAPHIC_DATA], [GEOGRAPHIC_DATA] [GEOGRAPHIC_DATA], [GEOGR…" at bounding box center [318, 159] width 636 height 349
drag, startPoint x: 441, startPoint y: 252, endPoint x: 518, endPoint y: 246, distance: 77.6
drag, startPoint x: 519, startPoint y: 248, endPoint x: 553, endPoint y: 246, distance: 33.8
drag, startPoint x: 533, startPoint y: 247, endPoint x: 355, endPoint y: 236, distance: 178.4
drag, startPoint x: 435, startPoint y: 246, endPoint x: 568, endPoint y: 262, distance: 134.3
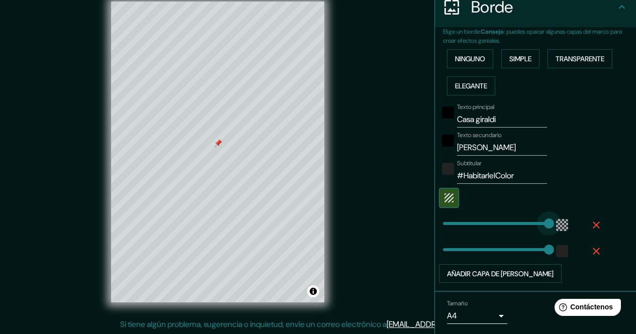
drag, startPoint x: 448, startPoint y: 226, endPoint x: 580, endPoint y: 236, distance: 132.6
drag, startPoint x: 535, startPoint y: 222, endPoint x: 347, endPoint y: 213, distance: 187.3
click at [445, 195] on icon "button" at bounding box center [449, 198] width 9 height 9
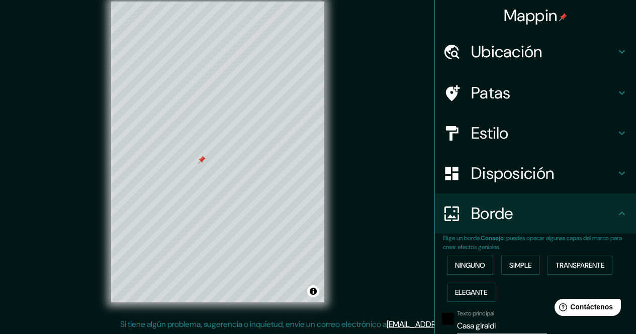
scroll to position [0, 0]
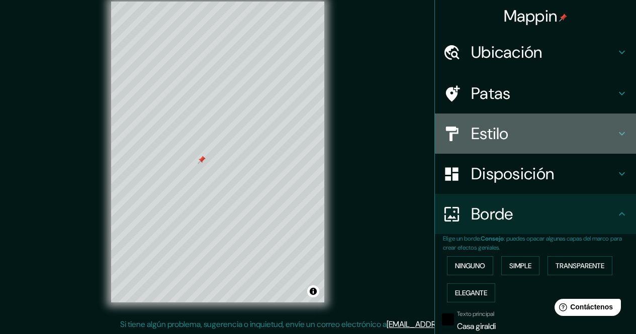
click at [517, 137] on h4 "Estilo" at bounding box center [543, 134] width 145 height 20
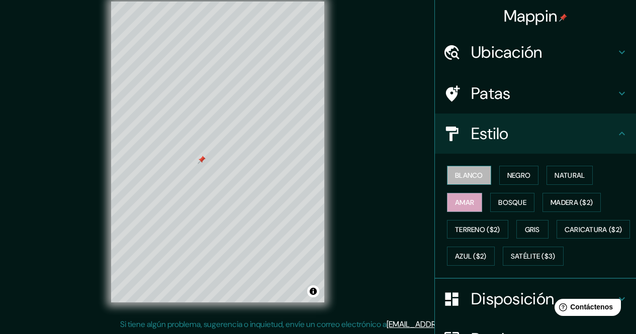
click at [460, 180] on font "Blanco" at bounding box center [469, 175] width 28 height 9
click at [512, 178] on font "Negro" at bounding box center [519, 175] width 24 height 9
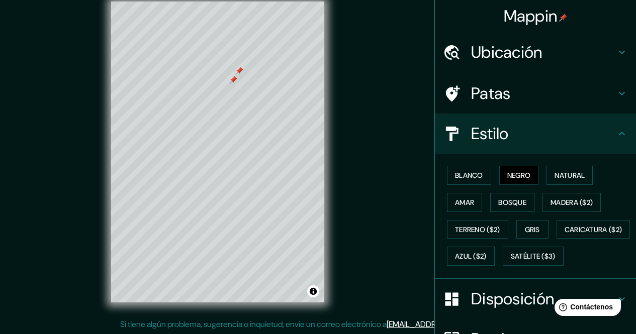
click at [237, 67] on div at bounding box center [239, 71] width 8 height 8
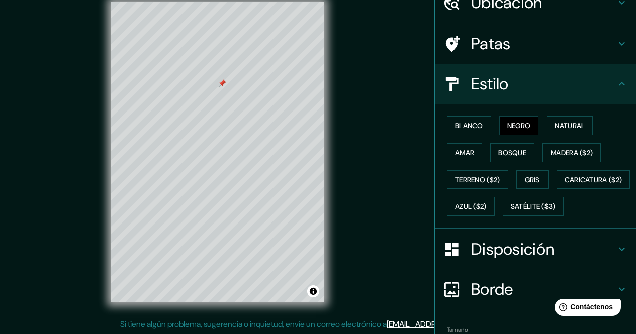
scroll to position [136, 0]
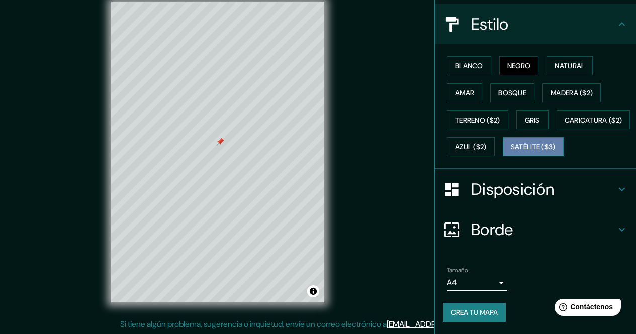
click at [511, 149] on font "Satélite ($3)" at bounding box center [533, 147] width 45 height 9
click at [456, 53] on div "Blanco Negro Natural Amar Bosque Madera ($2) Terreno ($2) Gris Caricatura ($2) …" at bounding box center [539, 106] width 193 height 108
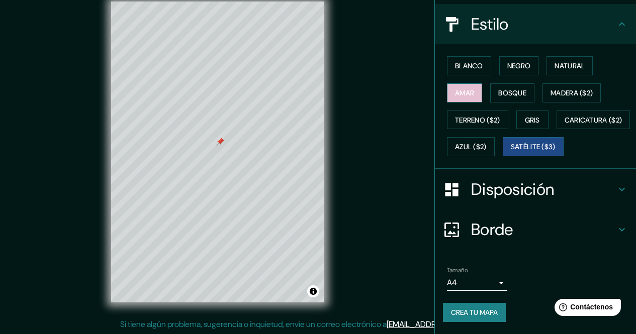
click at [456, 83] on button "Amar" at bounding box center [464, 92] width 35 height 19
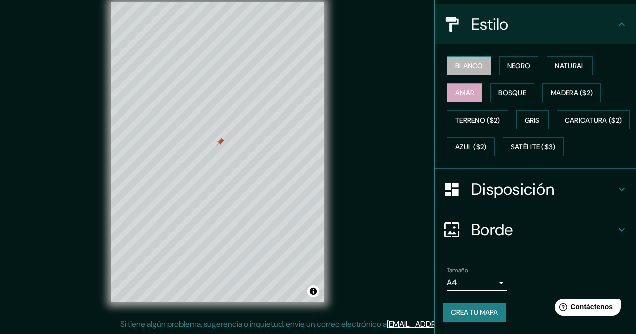
click at [463, 61] on font "Blanco" at bounding box center [469, 65] width 28 height 9
click at [502, 56] on button "Negro" at bounding box center [519, 65] width 40 height 19
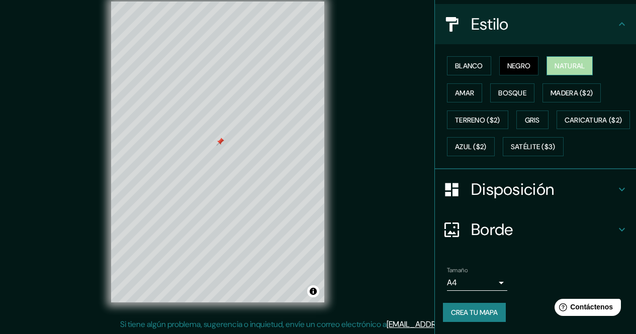
click at [555, 61] on font "Natural" at bounding box center [570, 65] width 30 height 9
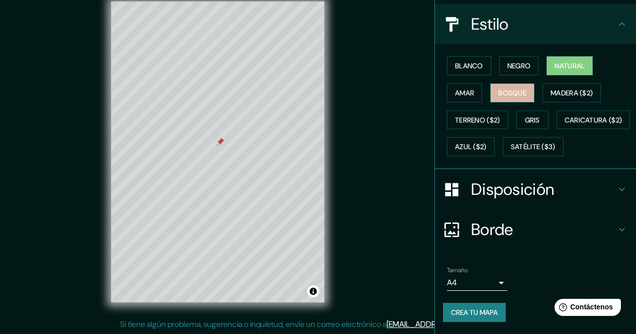
click at [515, 89] on font "Bosque" at bounding box center [512, 93] width 28 height 9
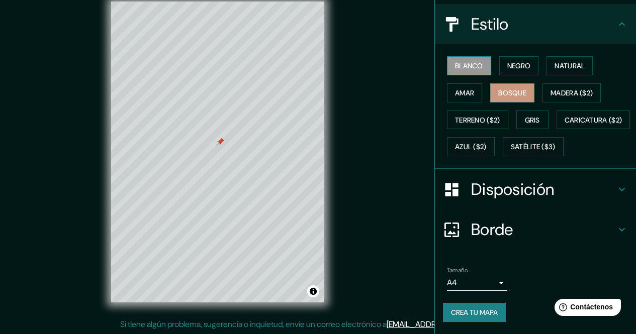
click at [472, 61] on font "Blanco" at bounding box center [469, 65] width 28 height 9
click at [490, 183] on font "Disposición" at bounding box center [512, 189] width 83 height 21
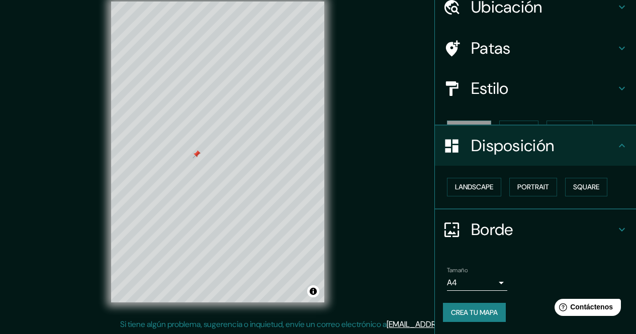
scroll to position [28, 0]
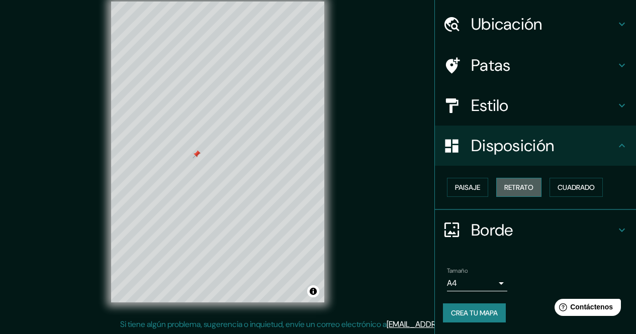
click at [508, 183] on font "Retrato" at bounding box center [518, 187] width 29 height 9
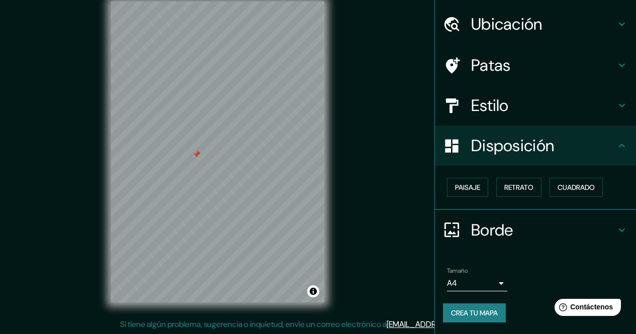
click at [486, 187] on div "Paisaje Retrato Cuadrado" at bounding box center [539, 187] width 193 height 27
click at [480, 188] on button "Paisaje" at bounding box center [467, 187] width 41 height 19
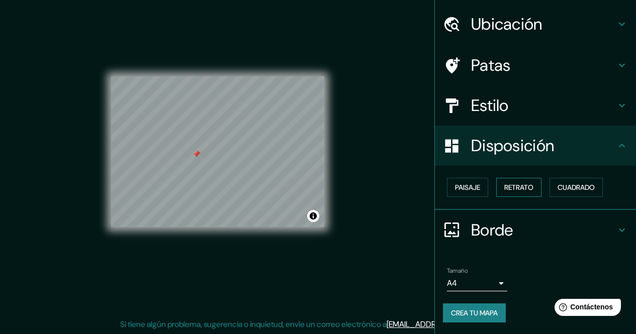
click at [513, 187] on font "Retrato" at bounding box center [518, 187] width 29 height 9
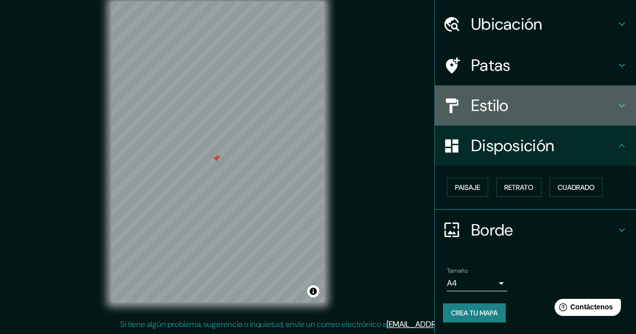
click at [527, 113] on h4 "Estilo" at bounding box center [543, 106] width 145 height 20
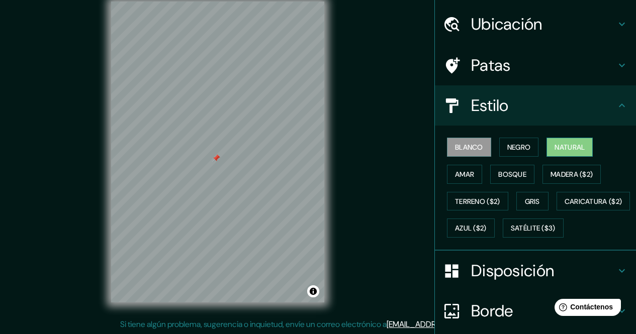
click at [547, 150] on button "Natural" at bounding box center [570, 147] width 46 height 19
click at [490, 177] on button "Bosque" at bounding box center [512, 174] width 44 height 19
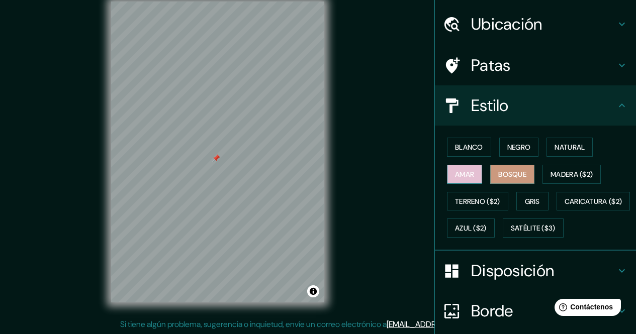
click at [469, 177] on button "Amar" at bounding box center [464, 174] width 35 height 19
click at [525, 201] on font "Gris" at bounding box center [532, 201] width 15 height 9
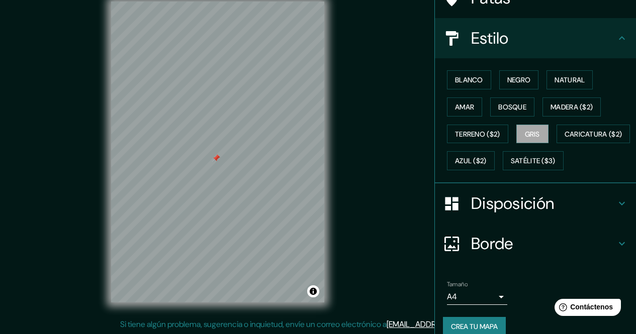
scroll to position [129, 0]
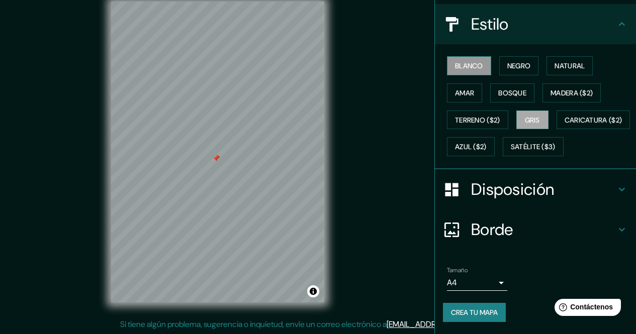
click at [475, 61] on font "Blanco" at bounding box center [469, 65] width 28 height 9
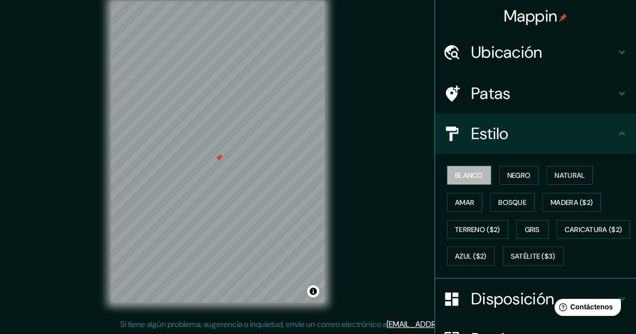
click at [459, 169] on font "Blanco" at bounding box center [469, 175] width 28 height 13
